Goal: Task Accomplishment & Management: Use online tool/utility

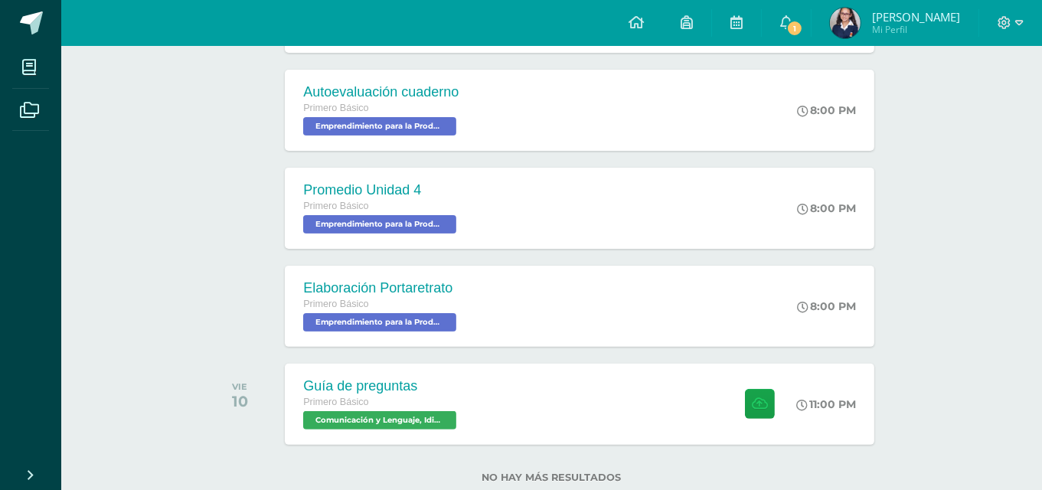
scroll to position [371, 0]
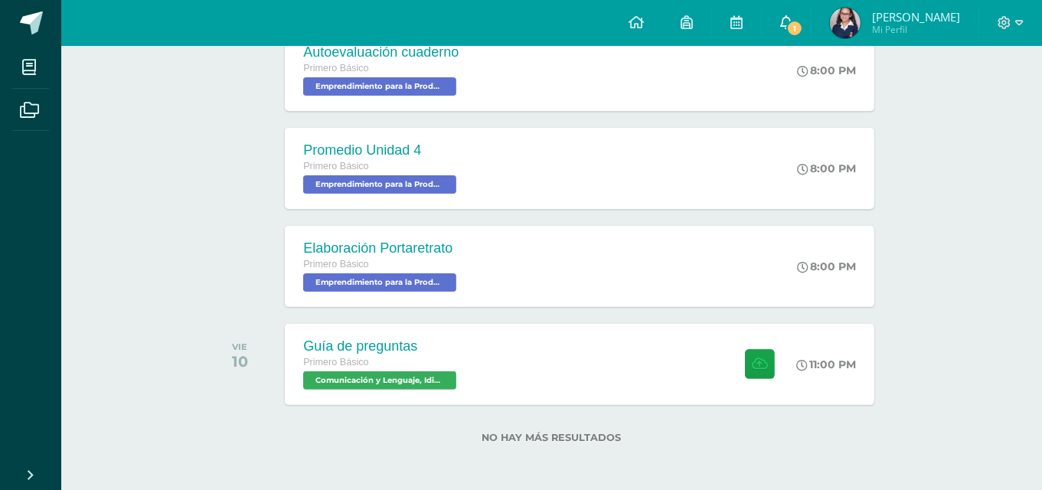
click at [803, 28] on span "1" at bounding box center [794, 28] width 17 height 17
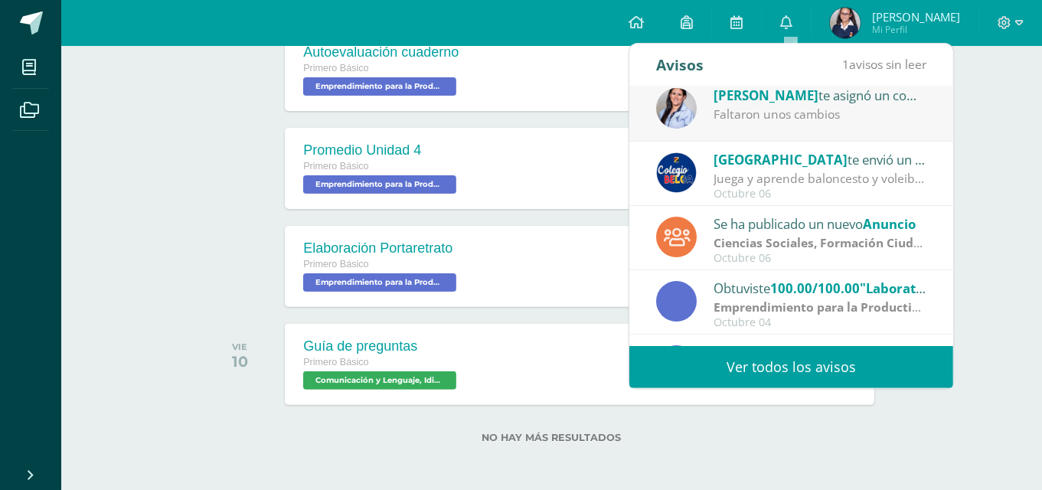
scroll to position [9, 0]
click at [752, 113] on div "Faltaron unos cambios" at bounding box center [820, 115] width 213 height 18
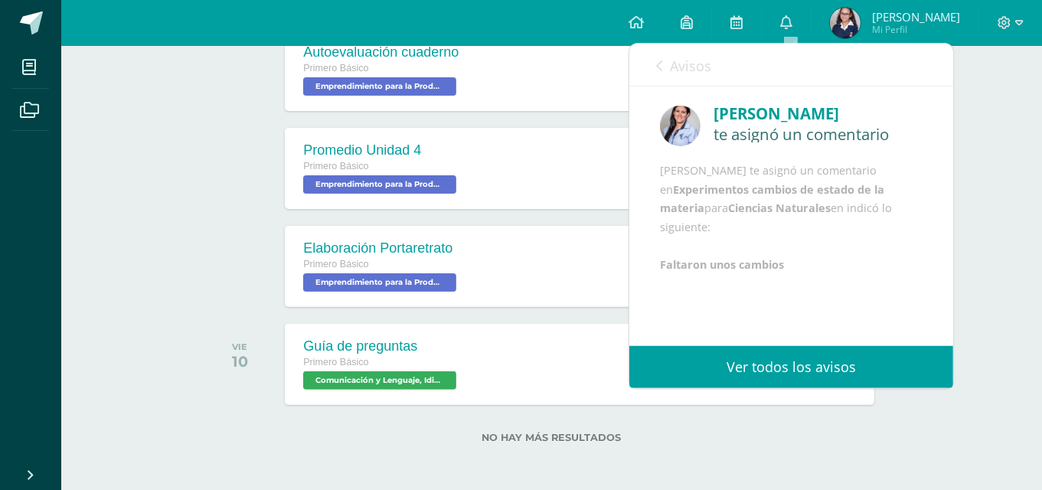
scroll to position [0, 0]
click at [667, 71] on link "Avisos" at bounding box center [683, 66] width 55 height 44
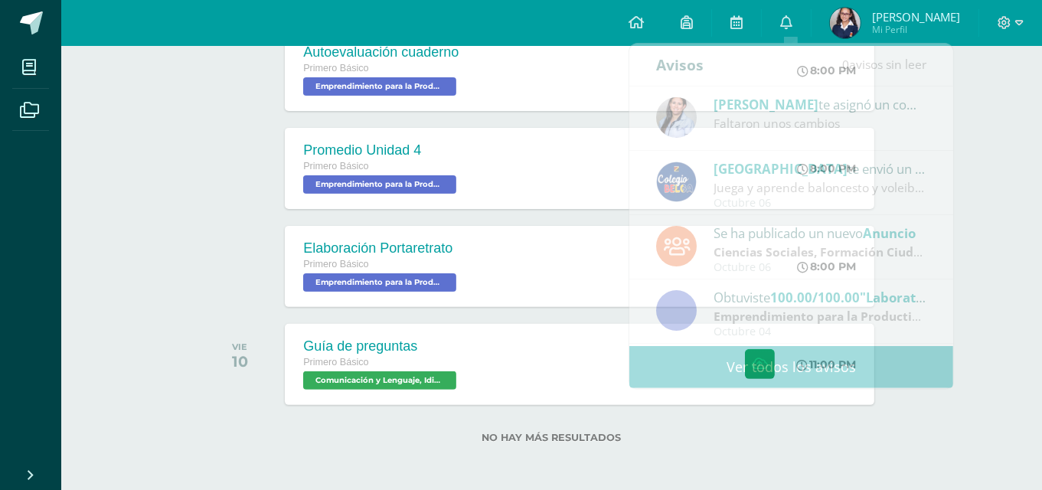
click at [678, 457] on div "No hay más resultados" at bounding box center [551, 441] width 693 height 42
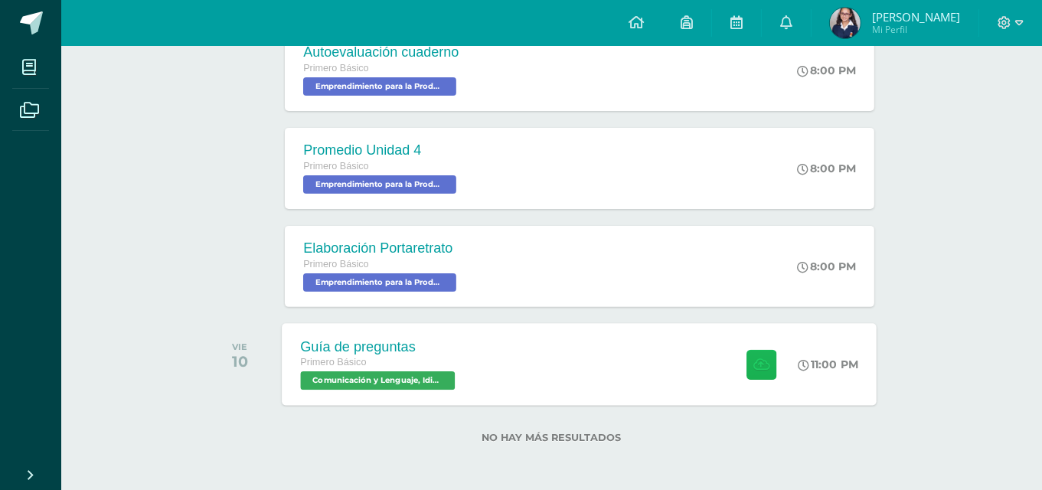
click at [758, 370] on button at bounding box center [762, 364] width 30 height 30
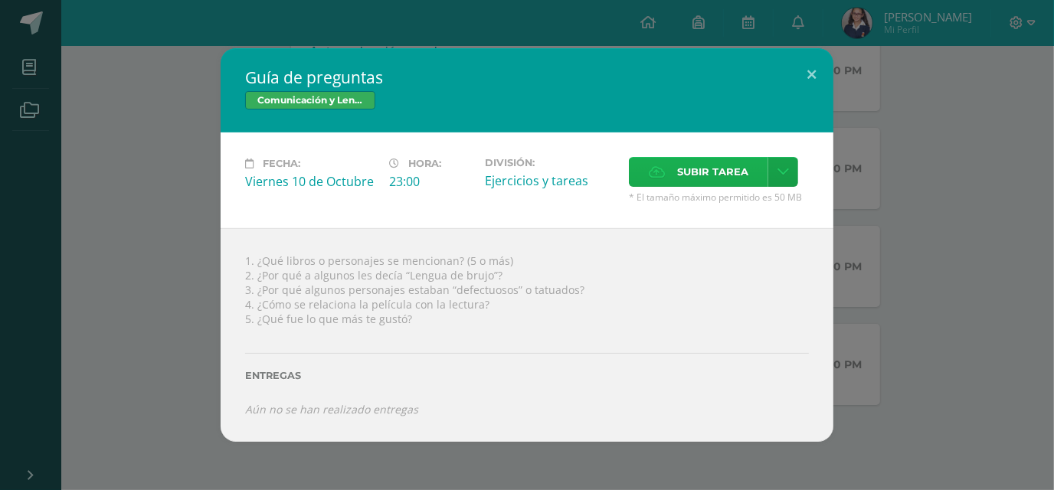
click at [743, 176] on span "Subir tarea" at bounding box center [712, 172] width 71 height 28
click at [0, 0] on input "Subir tarea" at bounding box center [0, 0] width 0 height 0
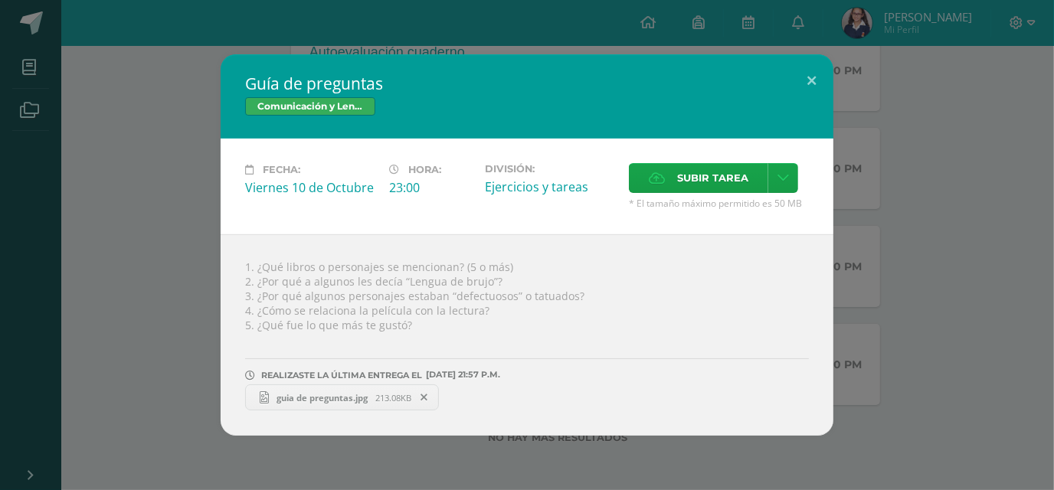
click at [332, 389] on link "guia de preguntas.jpg 213.08KB" at bounding box center [342, 397] width 194 height 26
click at [816, 81] on button at bounding box center [812, 80] width 44 height 52
